Goal: Transaction & Acquisition: Purchase product/service

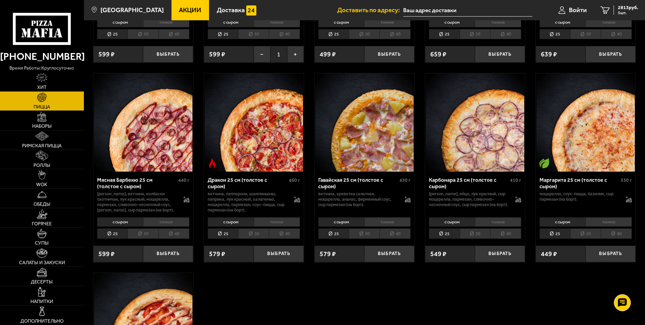
scroll to position [1232, 0]
click at [179, 8] on span "Акции" at bounding box center [190, 10] width 22 height 6
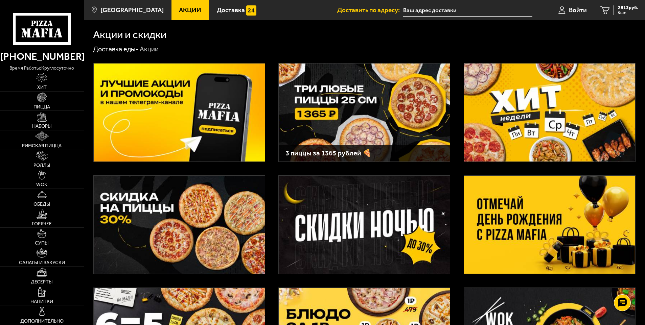
click at [304, 93] on img at bounding box center [364, 113] width 171 height 98
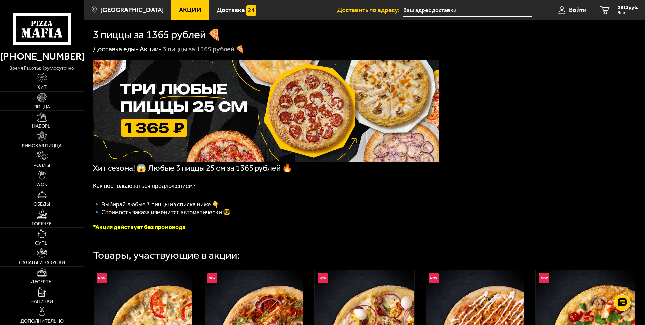
drag, startPoint x: 35, startPoint y: 120, endPoint x: 61, endPoint y: 121, distance: 25.4
click at [35, 120] on link "Наборы" at bounding box center [42, 120] width 84 height 19
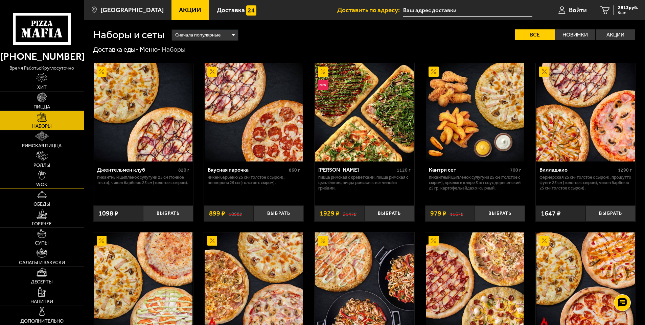
click at [49, 176] on link "WOK" at bounding box center [42, 178] width 84 height 19
